Goal: Information Seeking & Learning: Compare options

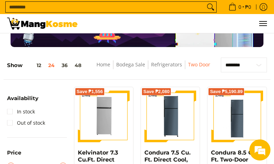
scroll to position [35, 0]
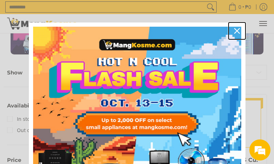
click at [236, 32] on icon "close icon" at bounding box center [237, 31] width 6 height 6
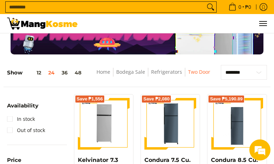
scroll to position [0, 0]
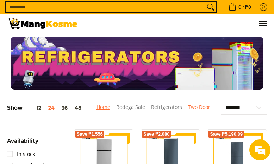
click at [101, 106] on link "Home" at bounding box center [103, 107] width 14 height 7
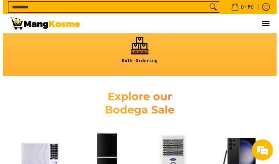
scroll to position [211, 0]
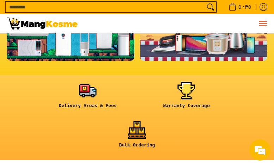
click at [265, 24] on span "Menu" at bounding box center [262, 24] width 8 height 0
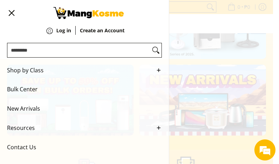
scroll to position [50, 0]
click at [62, 104] on span "New Arrivals" at bounding box center [79, 108] width 144 height 19
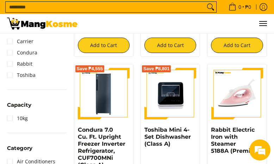
scroll to position [282, 0]
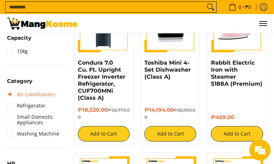
click at [46, 95] on link "Air Conditioners" at bounding box center [31, 94] width 48 height 11
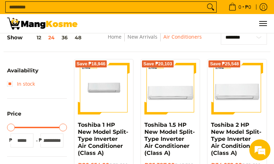
click at [27, 87] on link "In stock" at bounding box center [21, 84] width 28 height 11
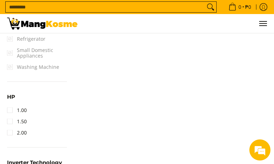
scroll to position [454, 0]
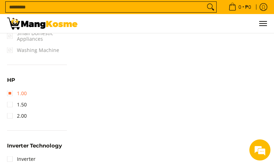
click at [24, 96] on link "1.00" at bounding box center [17, 93] width 20 height 11
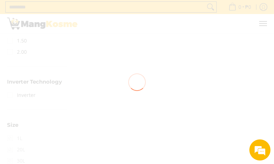
scroll to position [630, 0]
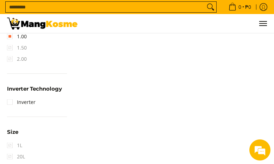
scroll to position [506, 0]
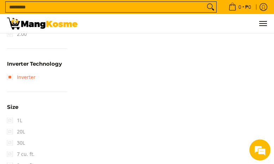
click at [23, 79] on link "Inverter" at bounding box center [21, 77] width 29 height 11
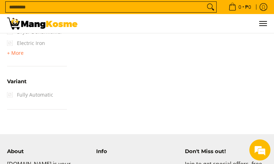
scroll to position [676, 0]
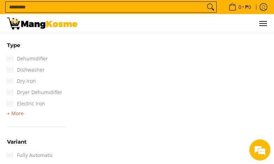
click at [11, 116] on span "+ More" at bounding box center [15, 114] width 17 height 6
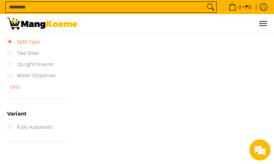
click at [30, 41] on link "Split Type" at bounding box center [23, 41] width 33 height 11
